Goal: Task Accomplishment & Management: Use online tool/utility

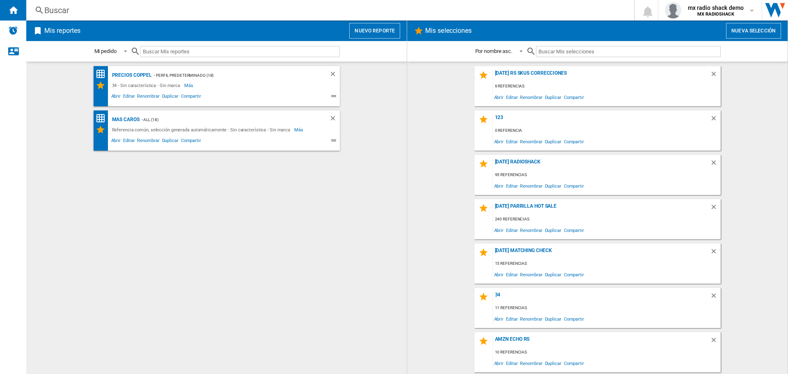
click at [381, 37] on button "Nuevo reporte" at bounding box center [374, 31] width 51 height 16
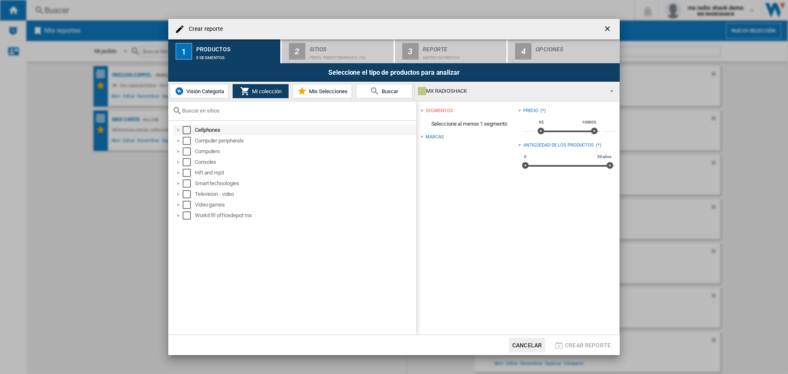
click at [187, 129] on div "Select" at bounding box center [187, 130] width 8 height 8
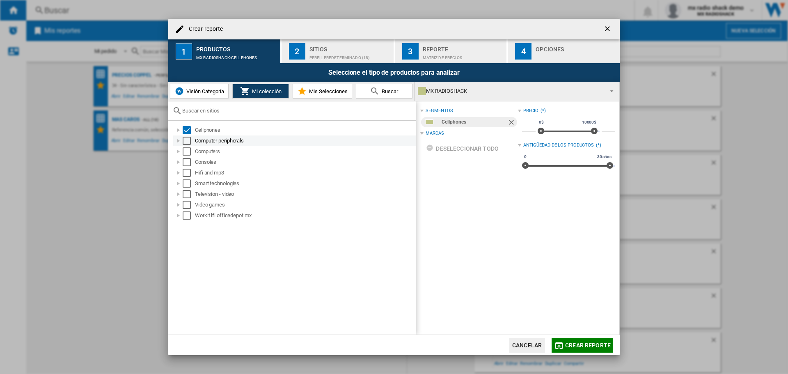
click at [190, 140] on div "Select" at bounding box center [187, 141] width 8 height 8
click at [186, 151] on div "Select" at bounding box center [187, 151] width 8 height 8
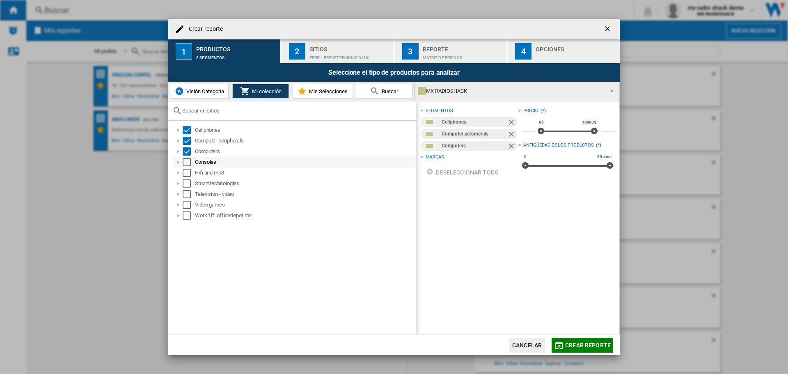
click at [185, 164] on div "Select" at bounding box center [187, 162] width 8 height 8
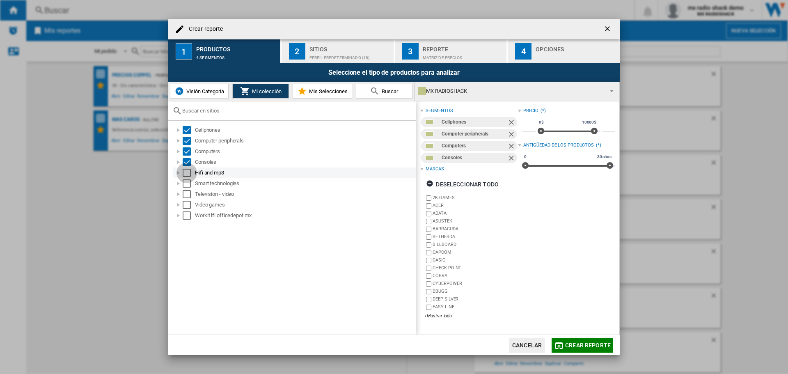
click at [183, 173] on div "Select" at bounding box center [187, 173] width 8 height 8
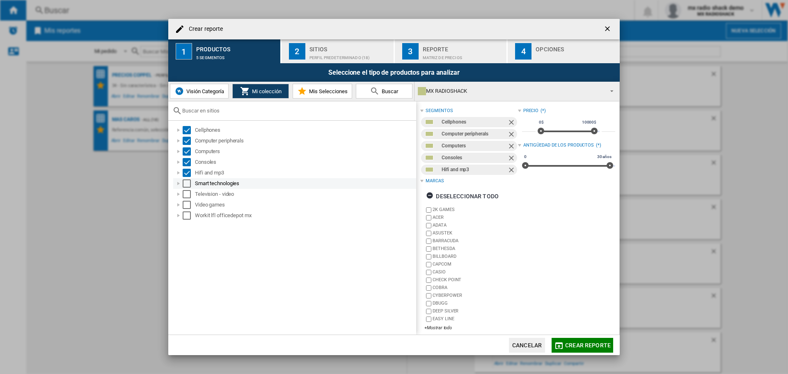
click at [184, 187] on div "Select" at bounding box center [187, 183] width 8 height 8
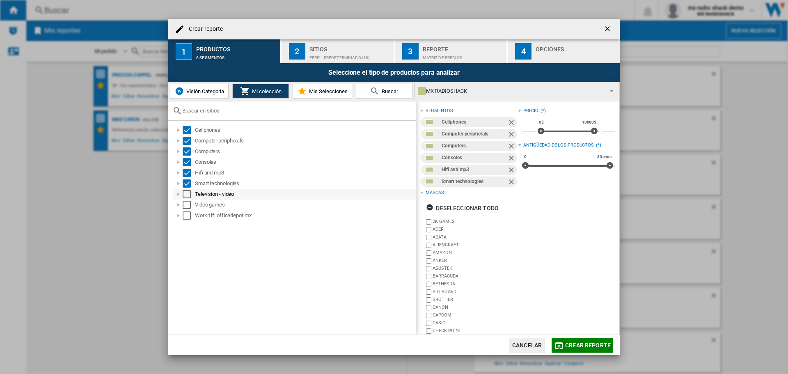
click at [185, 197] on div "Select" at bounding box center [187, 194] width 8 height 8
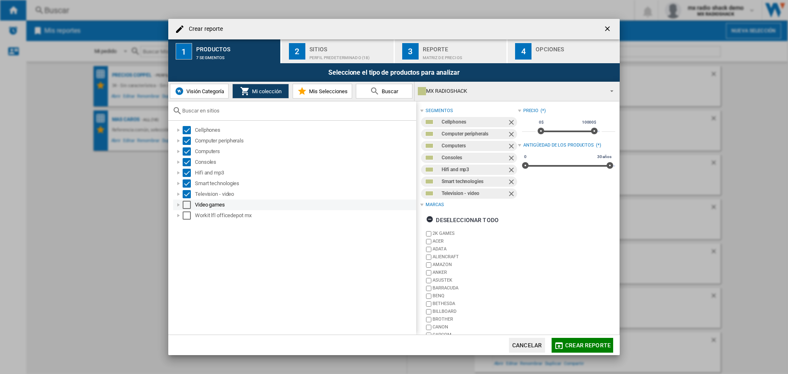
click at [186, 199] on div "Video games" at bounding box center [294, 204] width 243 height 11
click at [186, 204] on div "Select" at bounding box center [187, 205] width 8 height 8
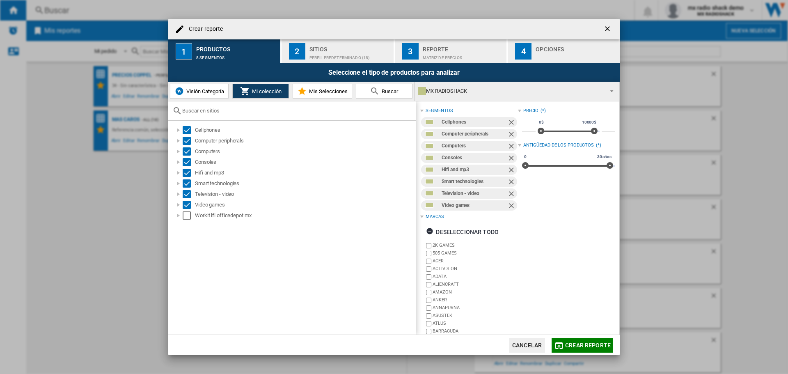
click at [344, 48] on div "Sitios" at bounding box center [349, 47] width 81 height 9
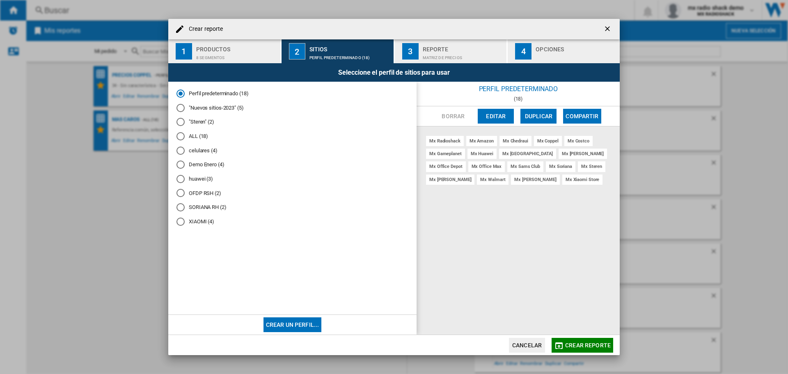
click at [203, 195] on md-radio-button "OFDP RSH (2)" at bounding box center [293, 193] width 232 height 8
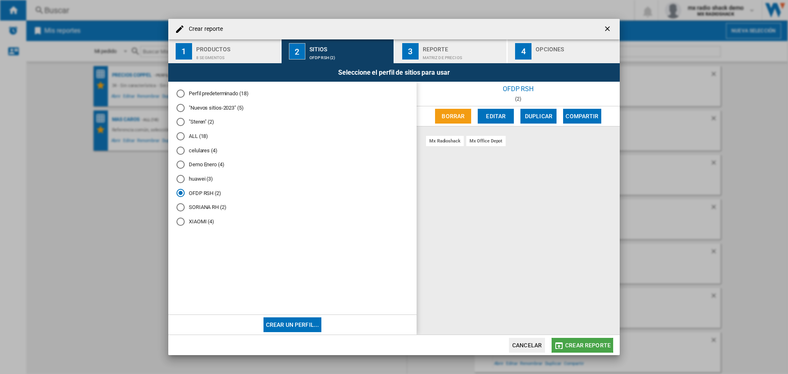
click at [576, 343] on span "Crear reporte" at bounding box center [588, 345] width 46 height 7
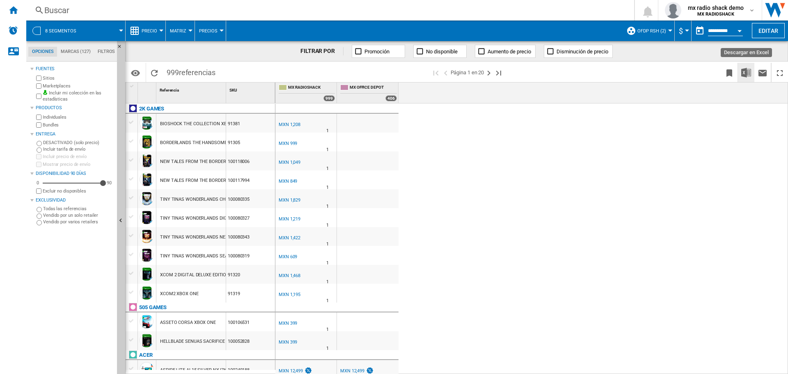
click at [746, 73] on img "Descargar en Excel" at bounding box center [746, 73] width 10 height 10
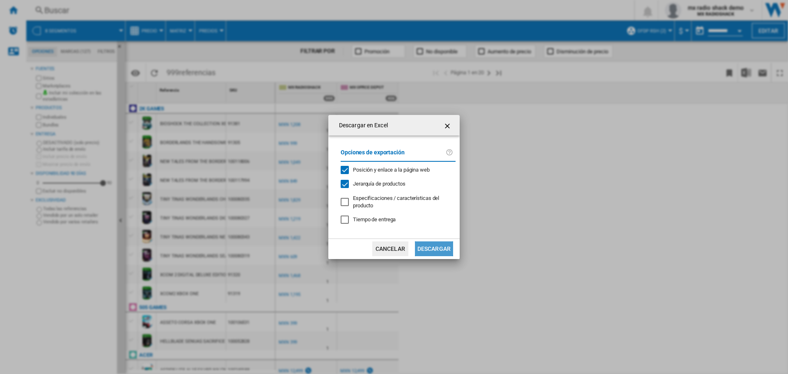
click at [431, 248] on button "Descargar" at bounding box center [434, 248] width 38 height 15
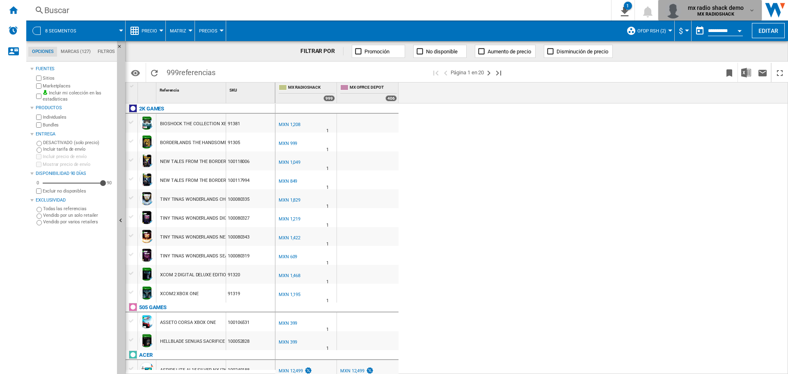
click at [720, 16] on b "MX RADIOSHACK" at bounding box center [715, 13] width 37 height 5
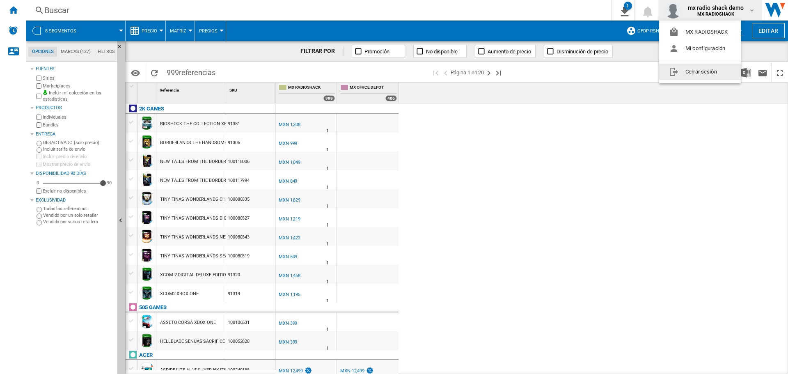
click at [693, 76] on button "Cerrar sesión" at bounding box center [700, 72] width 82 height 16
